Goal: Find specific page/section: Find specific page/section

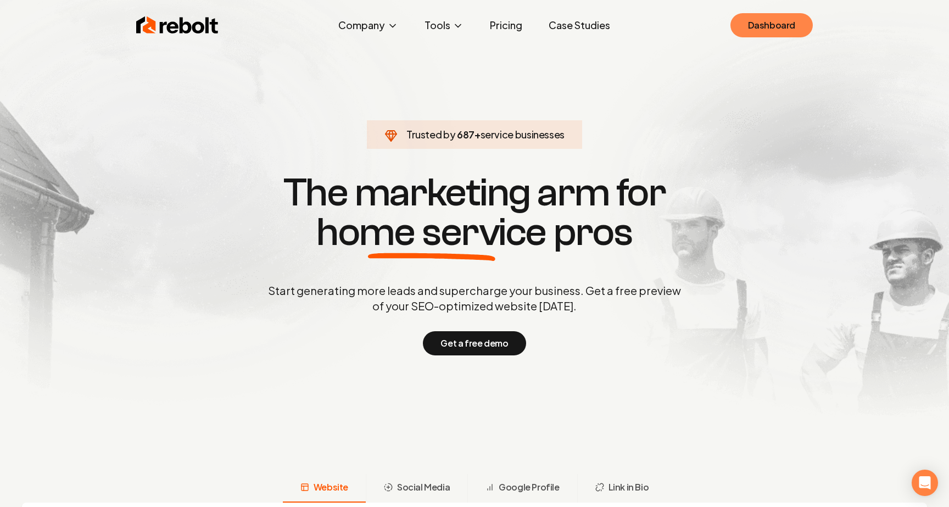
click at [754, 26] on link "Dashboard" at bounding box center [771, 25] width 82 height 24
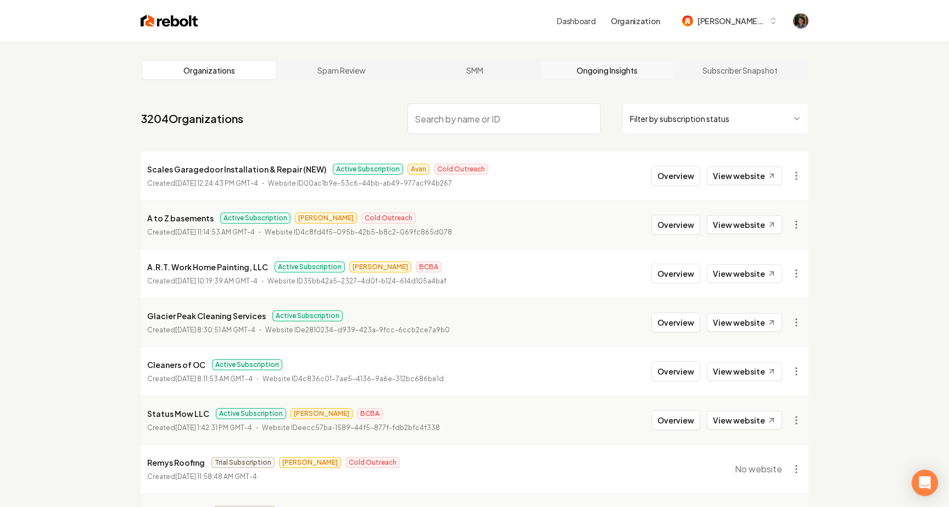
click at [614, 72] on link "Ongoing Insights" at bounding box center [607, 70] width 133 height 18
